Goal: Task Accomplishment & Management: Complete application form

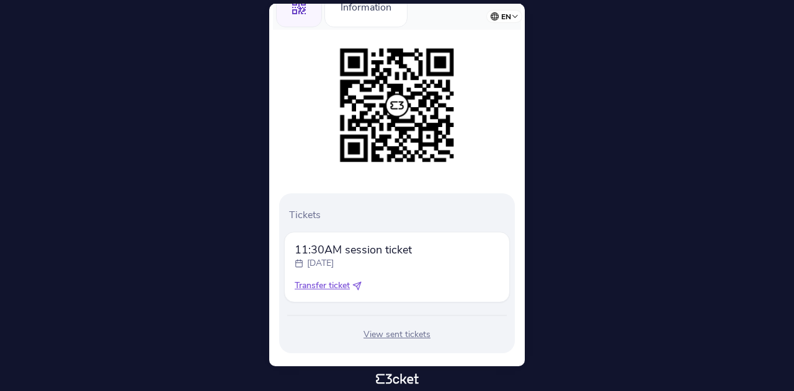
scroll to position [172, 0]
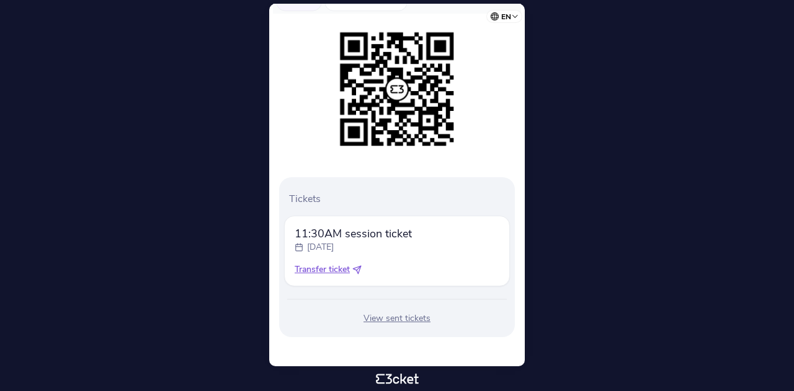
click at [329, 270] on span "Transfer ticket" at bounding box center [322, 270] width 55 height 12
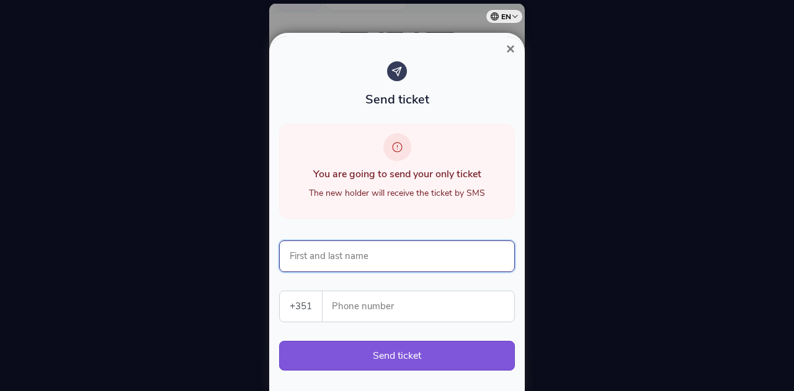
click at [376, 257] on input "First and last name" at bounding box center [397, 257] width 236 height 32
click at [400, 233] on div "You are going to send your only ticket The new holder will receive the ticket b…" at bounding box center [397, 179] width 236 height 110
click at [370, 253] on input "First and last name" at bounding box center [397, 257] width 236 height 32
click at [298, 305] on select "[GEOGRAPHIC_DATA] (+351) [GEOGRAPHIC_DATA] (+34) [GEOGRAPHIC_DATA] (+32) [GEOGR…" at bounding box center [301, 307] width 42 height 30
select select "49"
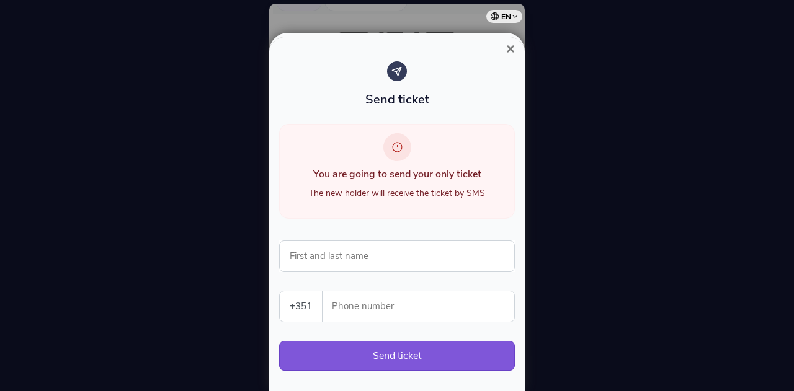
click at [280, 292] on select "[GEOGRAPHIC_DATA] (+351) [GEOGRAPHIC_DATA] (+34) [GEOGRAPHIC_DATA] (+32) [GEOGR…" at bounding box center [301, 307] width 42 height 30
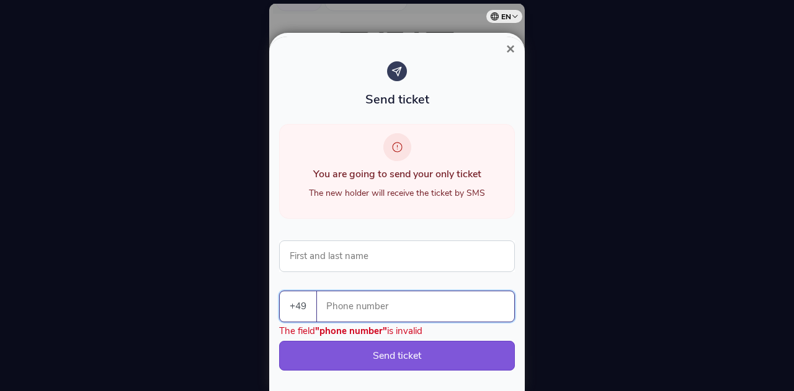
click at [347, 301] on input "Phone number" at bounding box center [420, 307] width 187 height 30
click at [510, 51] on span "×" at bounding box center [510, 48] width 9 height 17
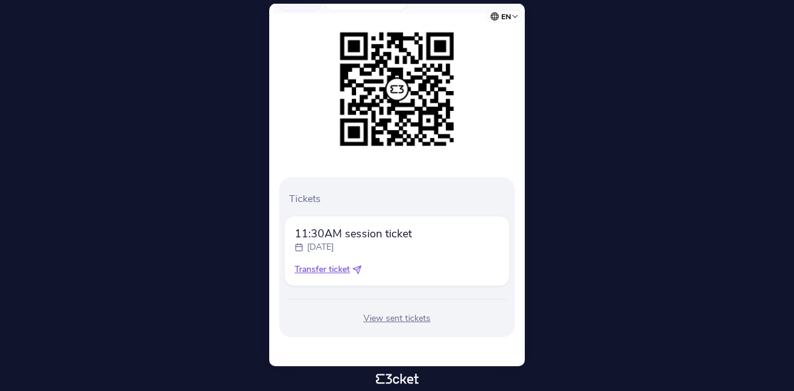
click at [331, 270] on span "Transfer ticket" at bounding box center [322, 270] width 55 height 12
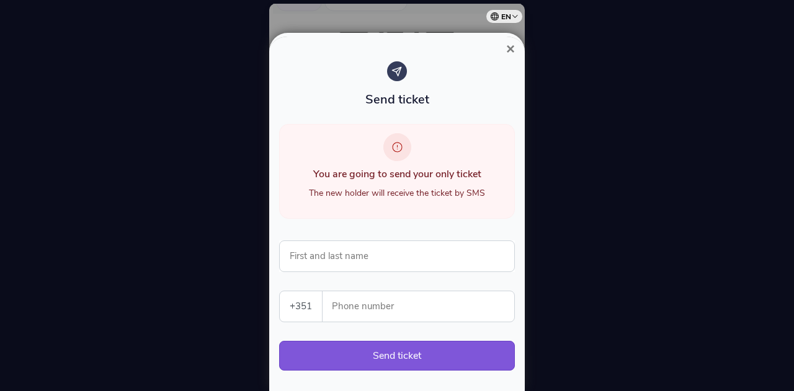
click at [310, 303] on select "[GEOGRAPHIC_DATA] (+351) [GEOGRAPHIC_DATA] (+34) [GEOGRAPHIC_DATA] (+32) [GEOGR…" at bounding box center [301, 307] width 42 height 30
select select "49"
click at [280, 292] on select "[GEOGRAPHIC_DATA] (+351) [GEOGRAPHIC_DATA] (+34) [GEOGRAPHIC_DATA] (+32) [GEOGR…" at bounding box center [301, 307] width 42 height 30
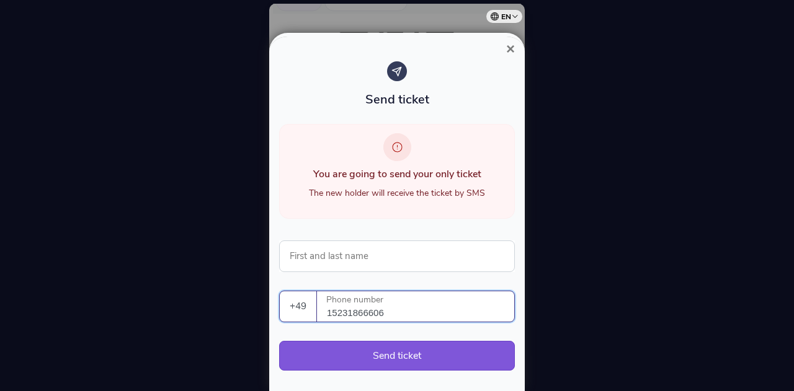
type input "15231866606"
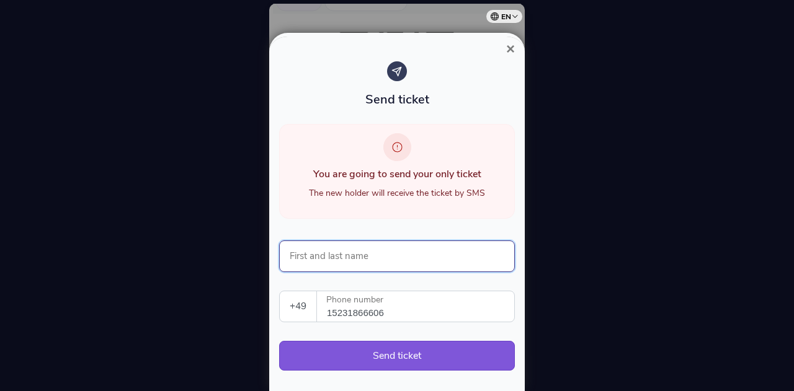
click at [403, 252] on input "First and last name" at bounding box center [397, 257] width 236 height 32
click at [316, 260] on input "SonjiaGagel" at bounding box center [397, 257] width 236 height 32
click at [385, 265] on input "Sonjia Gagel" at bounding box center [397, 257] width 236 height 32
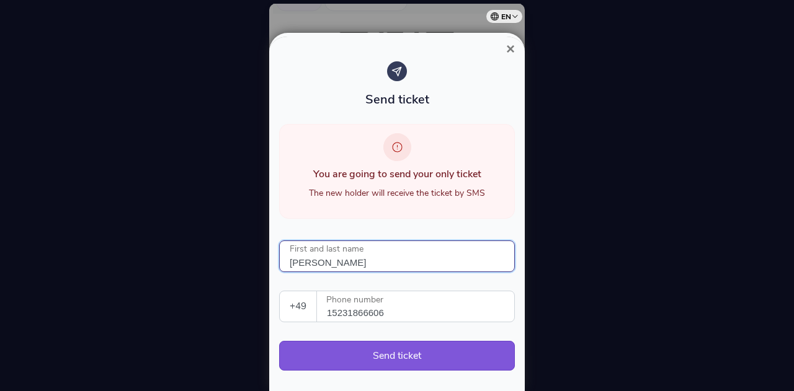
click at [307, 260] on input "Sonjia Gagel" at bounding box center [397, 257] width 236 height 32
click at [388, 256] on input "[PERSON_NAME]" at bounding box center [397, 257] width 236 height 32
type input "[PERSON_NAME]"
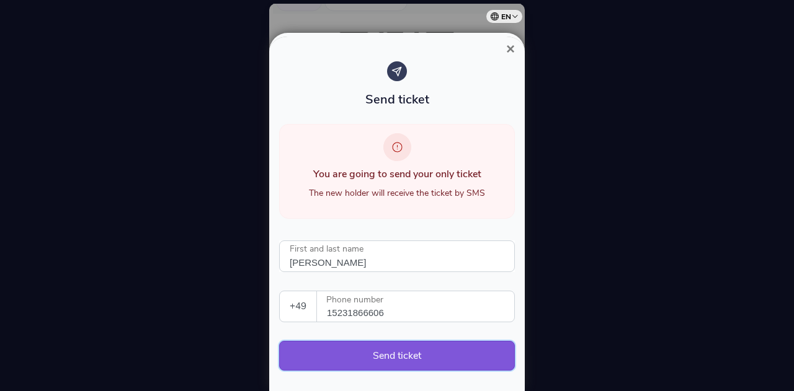
click at [419, 351] on button "Send ticket" at bounding box center [397, 356] width 236 height 30
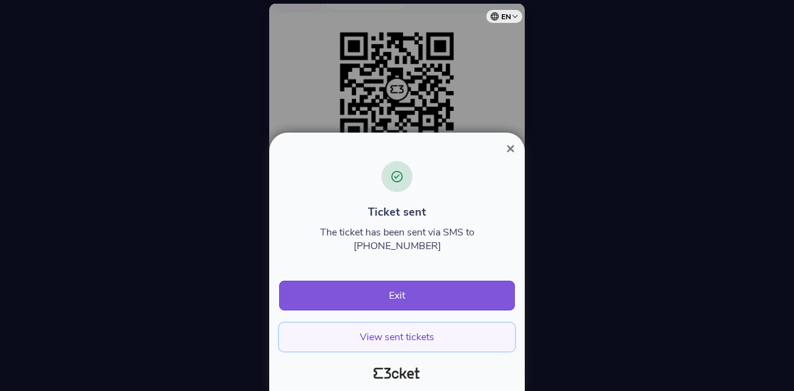
click at [410, 339] on button "View sent tickets" at bounding box center [397, 337] width 236 height 29
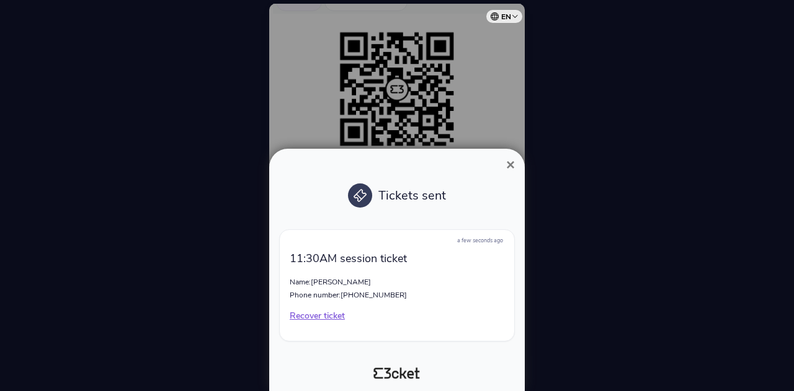
click at [331, 318] on p "Recover ticket" at bounding box center [397, 316] width 215 height 12
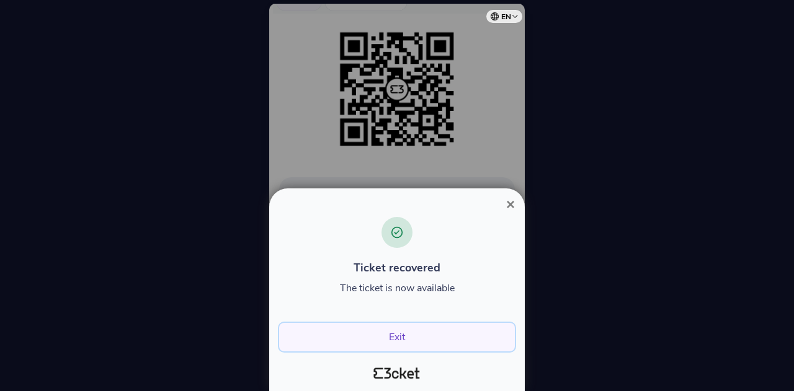
click at [406, 332] on button "Exit" at bounding box center [397, 337] width 236 height 29
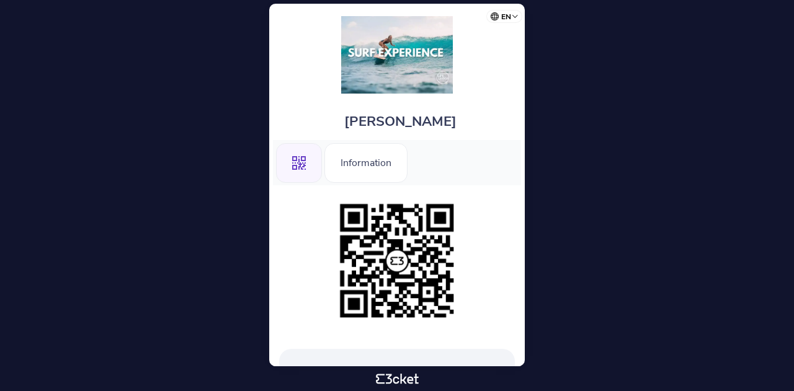
scroll to position [172, 0]
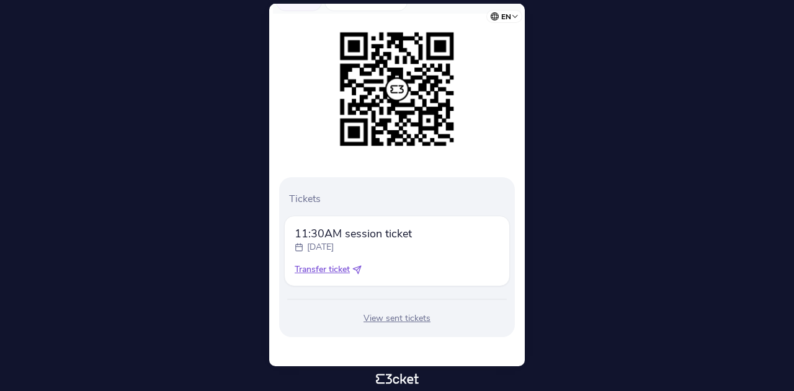
click at [333, 268] on span "Transfer ticket" at bounding box center [322, 270] width 55 height 12
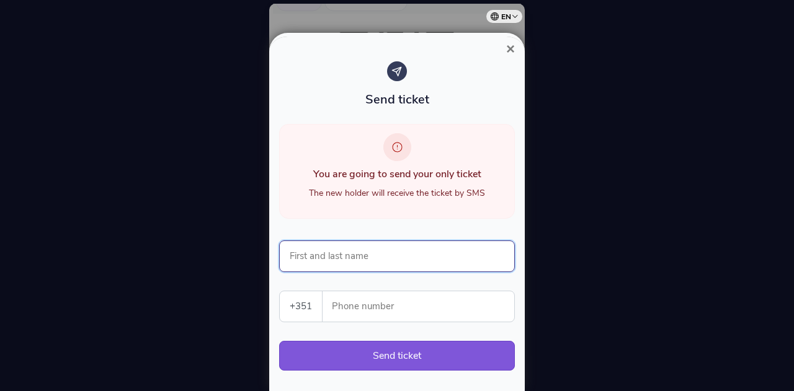
click at [372, 264] on input "First and last name" at bounding box center [397, 257] width 236 height 32
type input "[PERSON_NAME]"
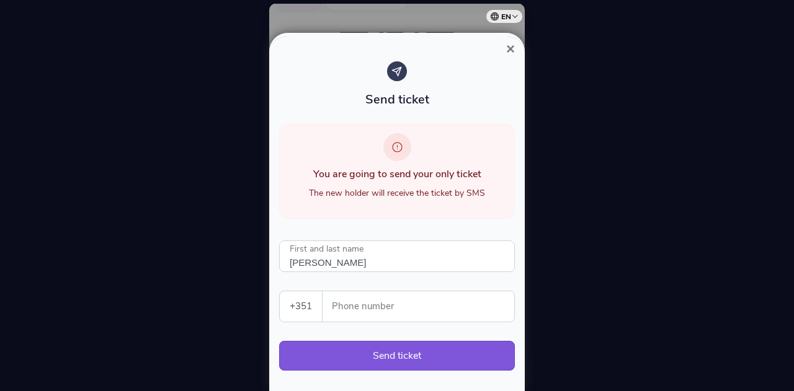
click at [292, 292] on select "[GEOGRAPHIC_DATA] (+351) [GEOGRAPHIC_DATA] (+34) [GEOGRAPHIC_DATA] (+32) [GEOGR…" at bounding box center [301, 307] width 42 height 30
select select "49"
click at [280, 292] on select "[GEOGRAPHIC_DATA] (+351) [GEOGRAPHIC_DATA] (+34) [GEOGRAPHIC_DATA] (+32) [GEOGR…" at bounding box center [301, 307] width 42 height 30
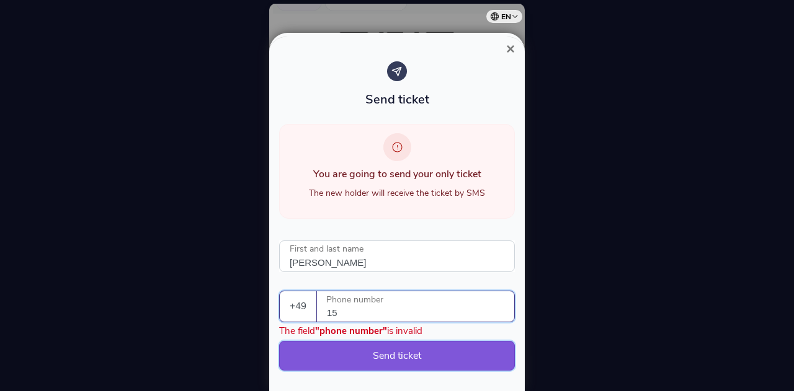
type input "15231866606"
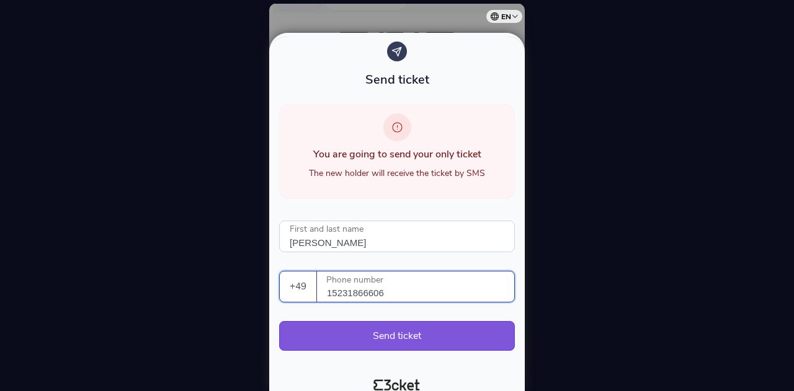
scroll to position [29, 0]
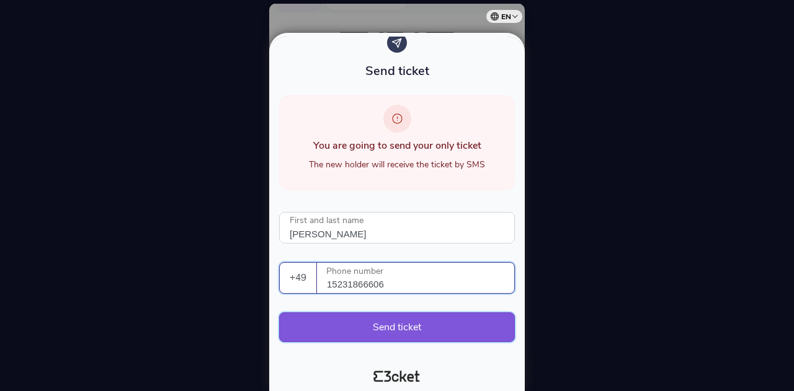
click at [397, 326] on button "Send ticket" at bounding box center [397, 328] width 236 height 30
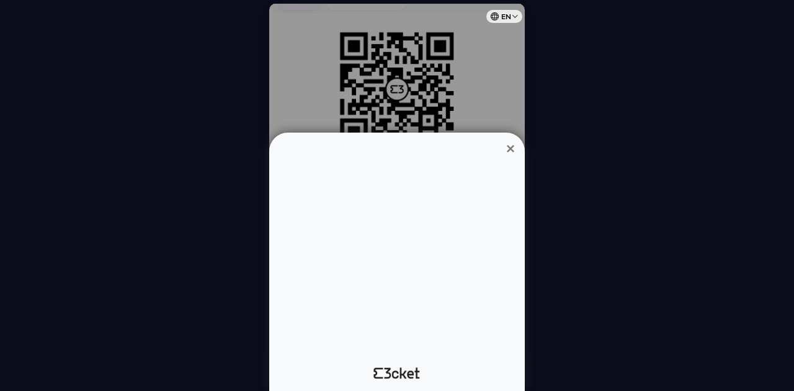
scroll to position [0, 0]
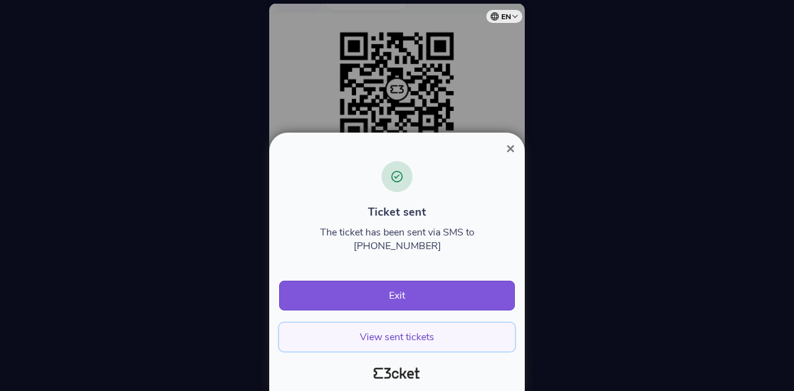
click at [382, 343] on button "View sent tickets" at bounding box center [397, 337] width 236 height 29
